Goal: Task Accomplishment & Management: Complete application form

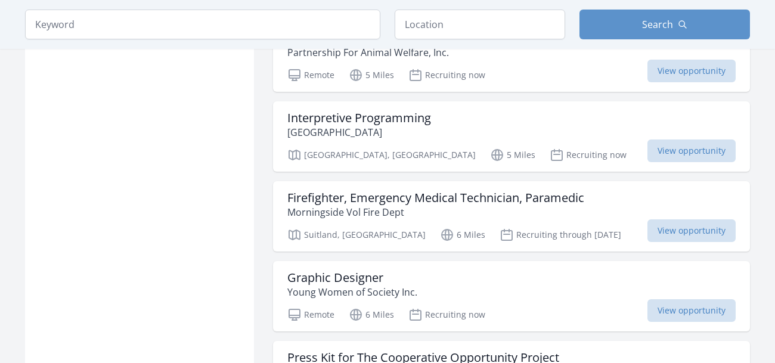
scroll to position [953, 0]
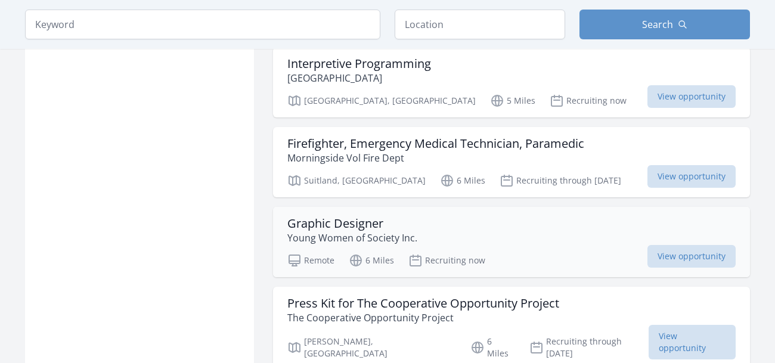
click at [394, 231] on p "Young Women of Society Inc." at bounding box center [352, 238] width 130 height 14
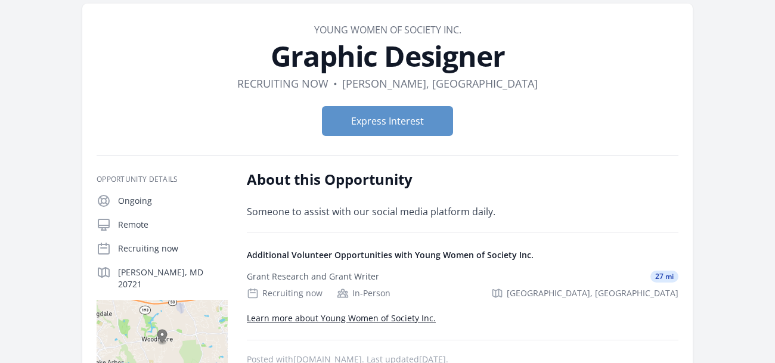
scroll to position [47, 0]
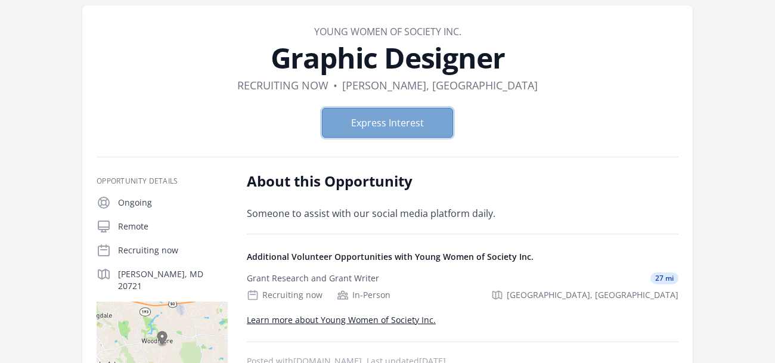
click at [377, 121] on button "Express Interest" at bounding box center [387, 123] width 131 height 30
click at [416, 128] on button "Express Interest" at bounding box center [387, 123] width 131 height 30
